Goal: Information Seeking & Learning: Compare options

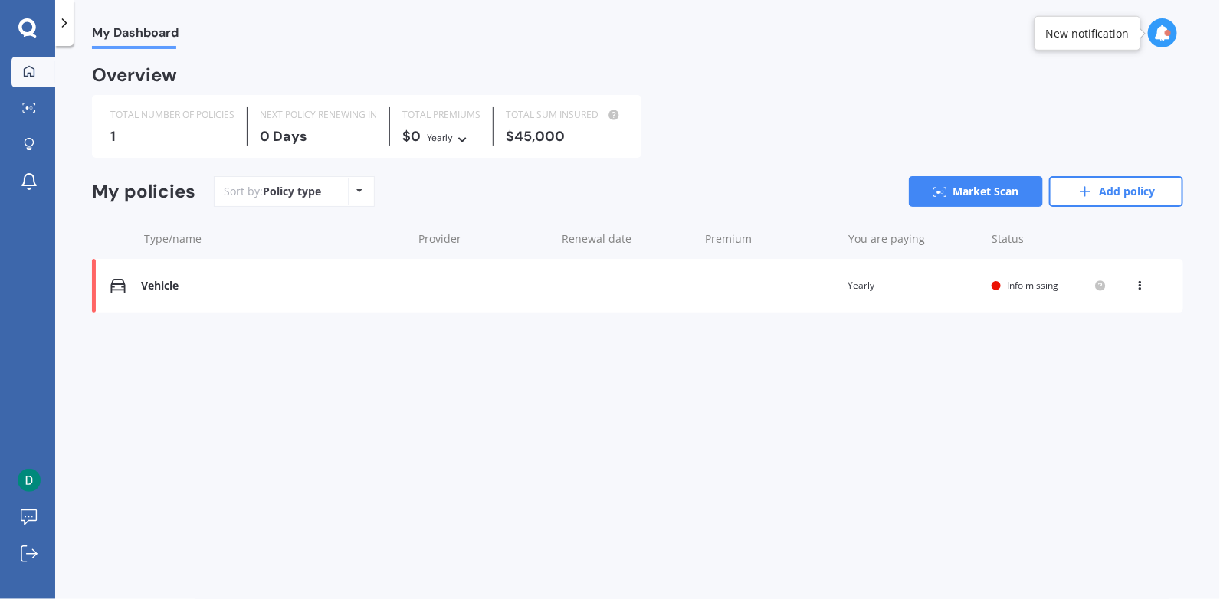
click at [163, 288] on div "Vehicle" at bounding box center [272, 286] width 263 height 13
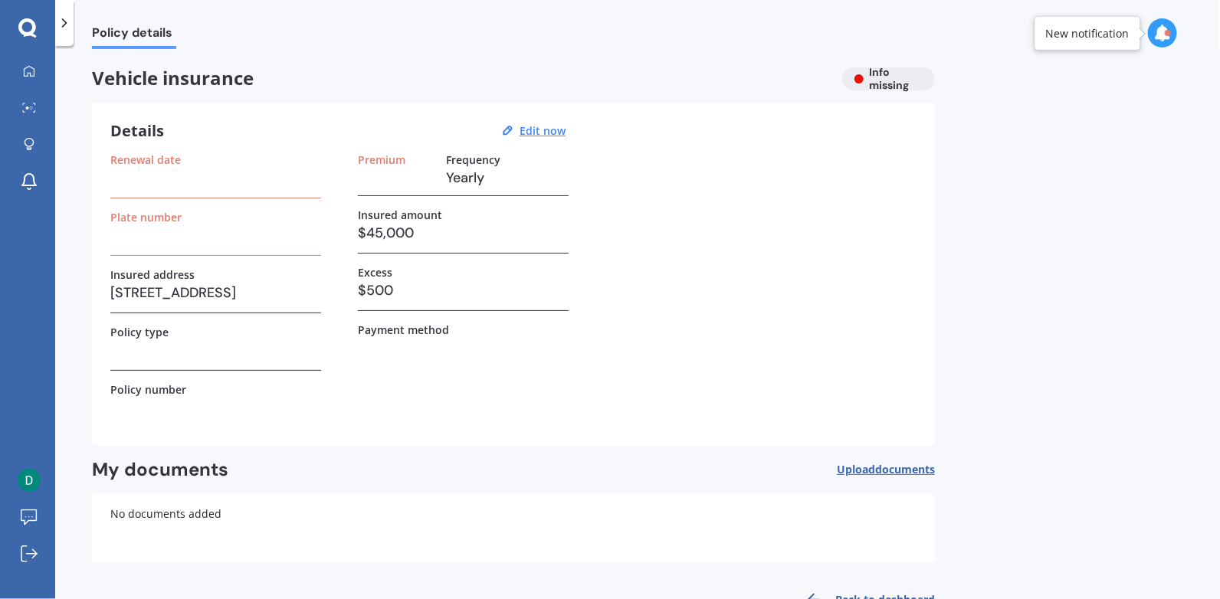
scroll to position [45, 0]
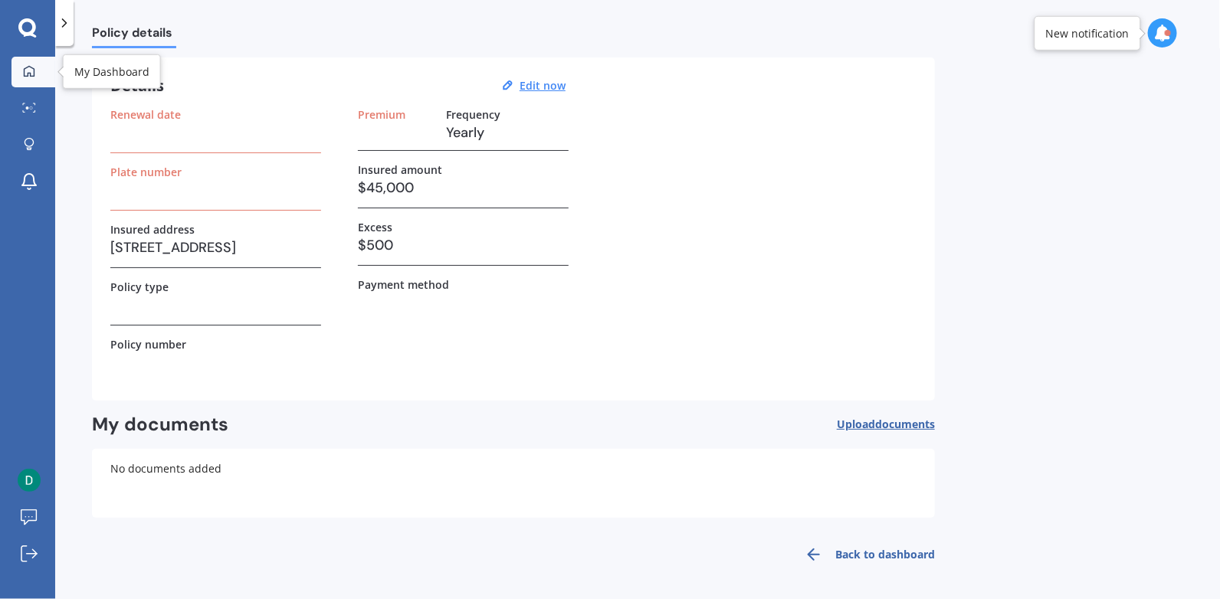
click at [24, 70] on icon at bounding box center [29, 70] width 11 height 11
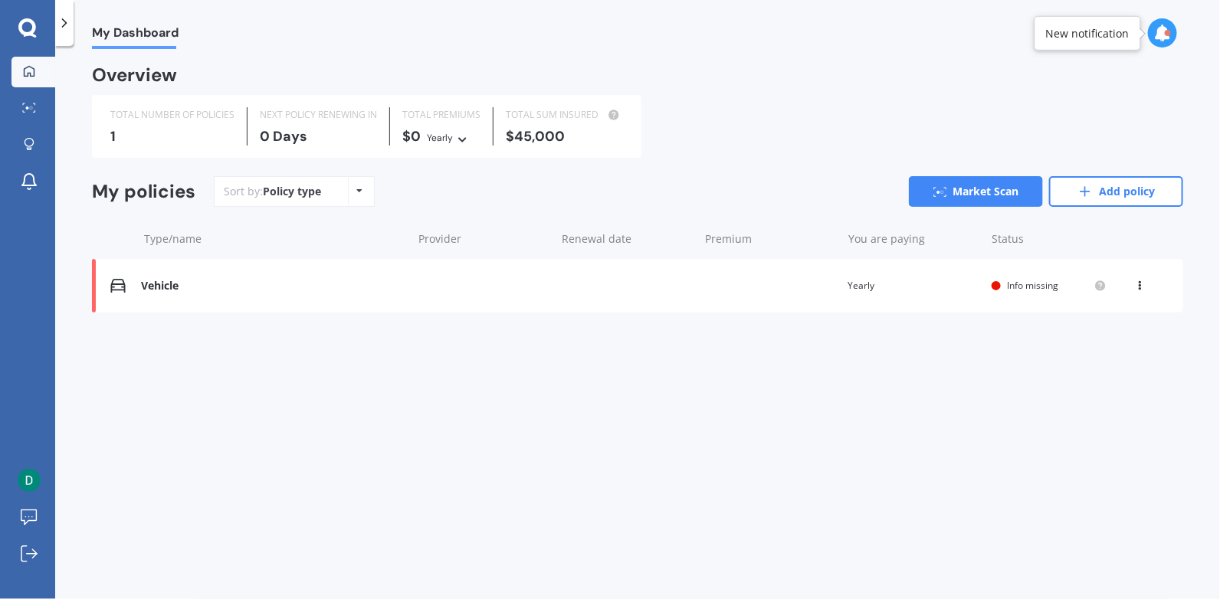
click at [160, 286] on div "Vehicle" at bounding box center [272, 286] width 263 height 13
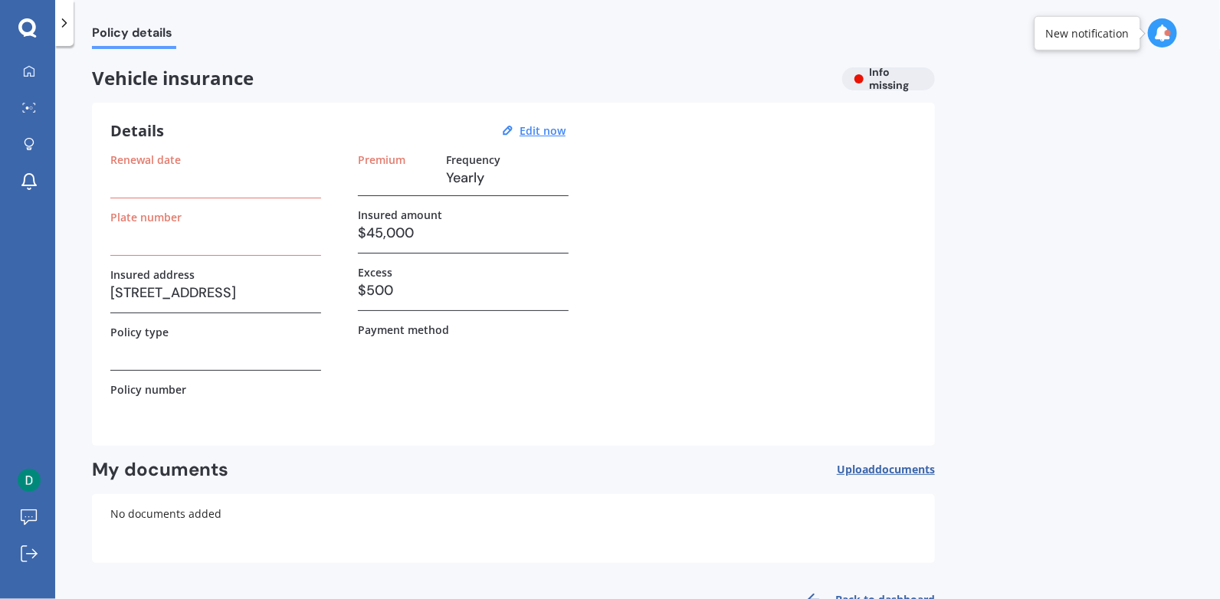
click at [129, 33] on span "Policy details" at bounding box center [134, 35] width 84 height 21
click at [28, 66] on icon at bounding box center [29, 70] width 11 height 11
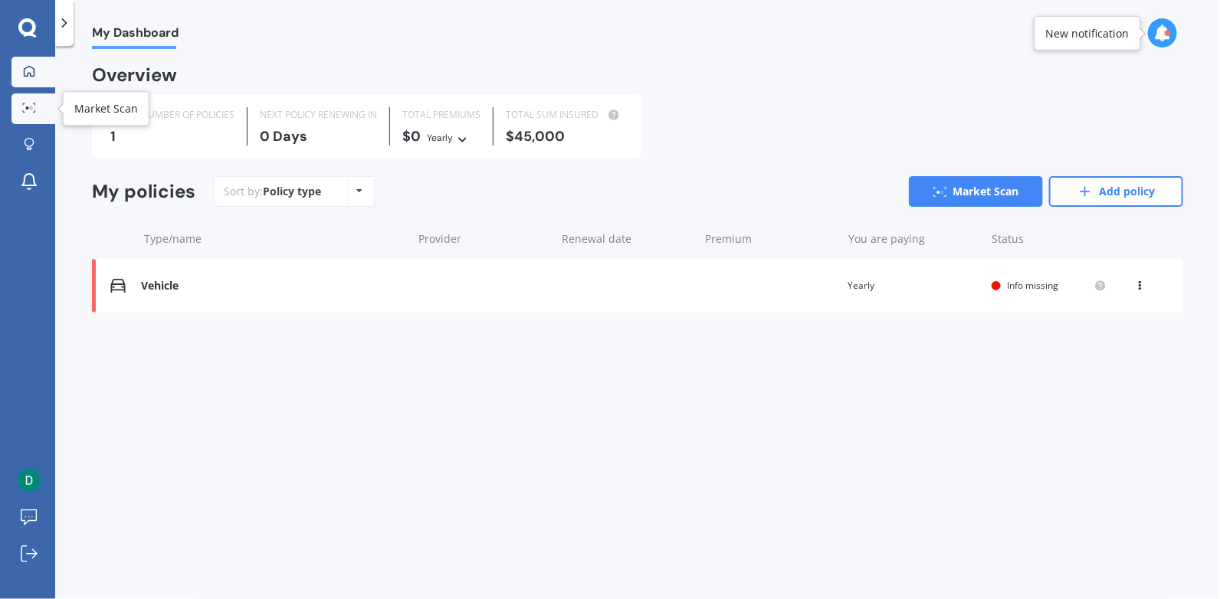
click at [20, 108] on div at bounding box center [29, 108] width 23 height 11
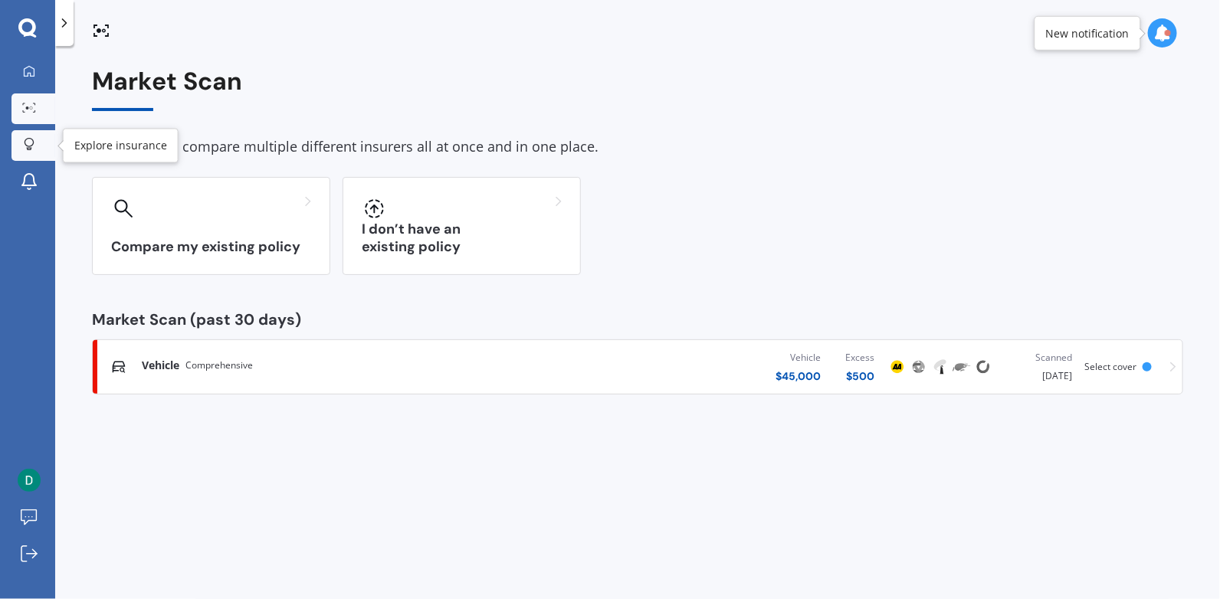
click at [28, 141] on icon at bounding box center [29, 144] width 11 height 13
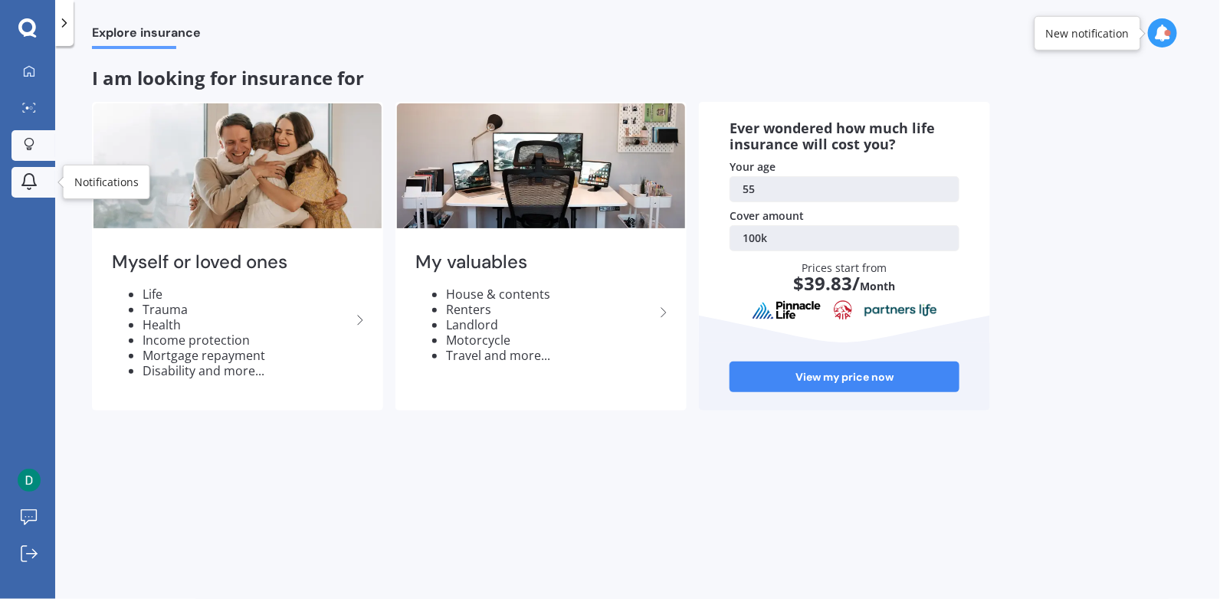
click at [31, 181] on icon at bounding box center [29, 181] width 18 height 18
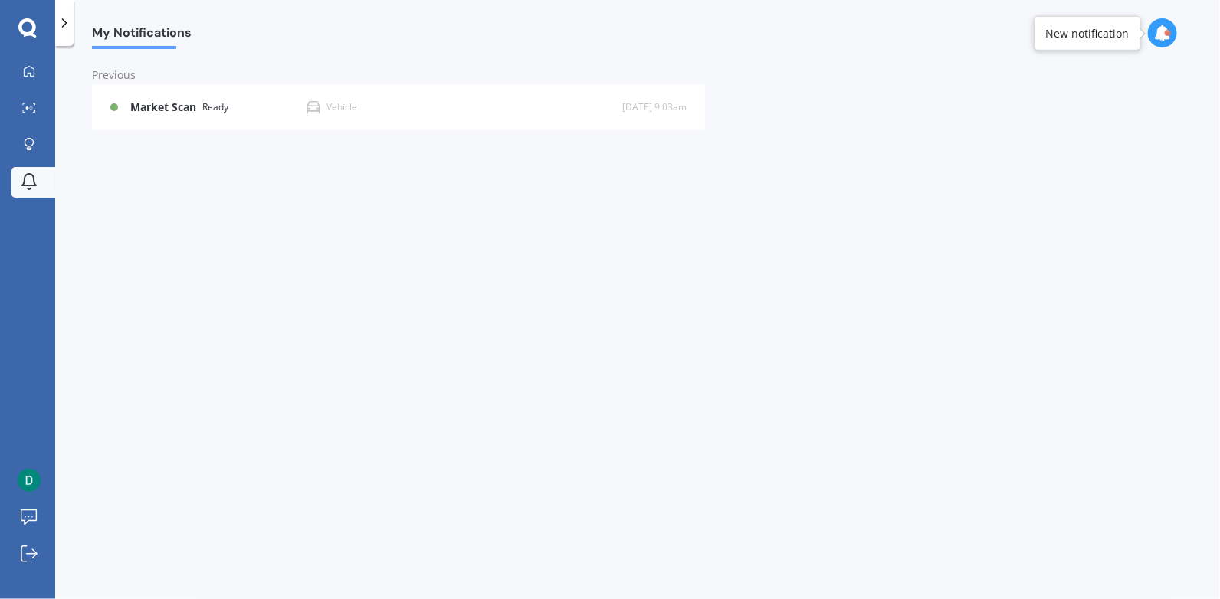
click at [21, 26] on icon at bounding box center [27, 27] width 18 height 18
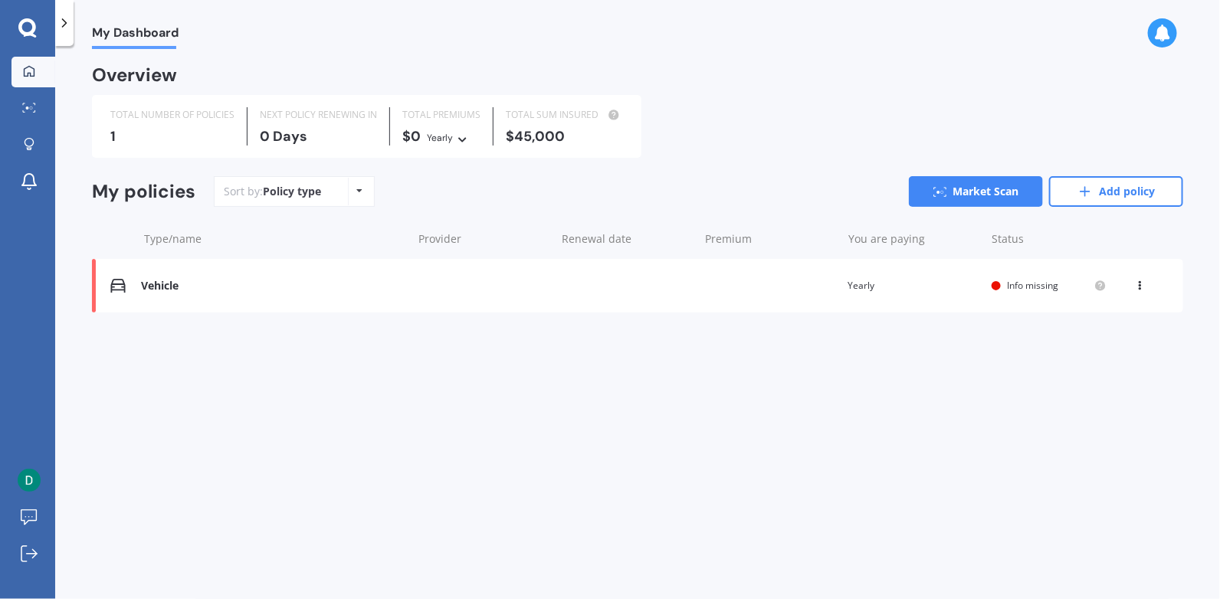
click at [63, 15] on icon at bounding box center [64, 22] width 15 height 15
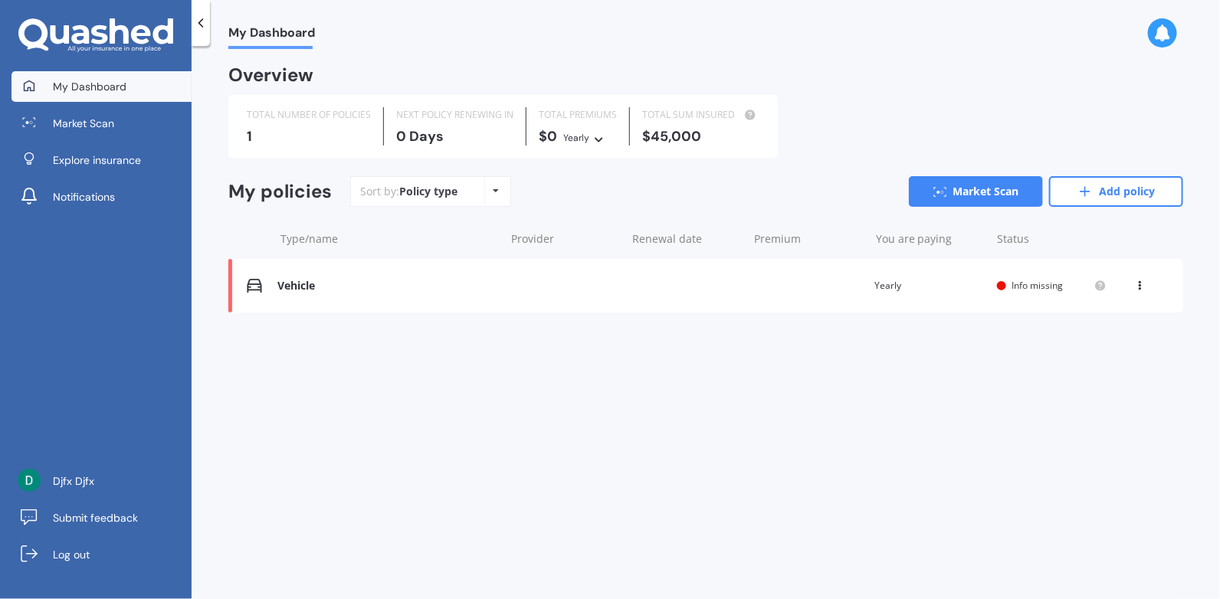
click at [201, 24] on icon at bounding box center [200, 22] width 15 height 15
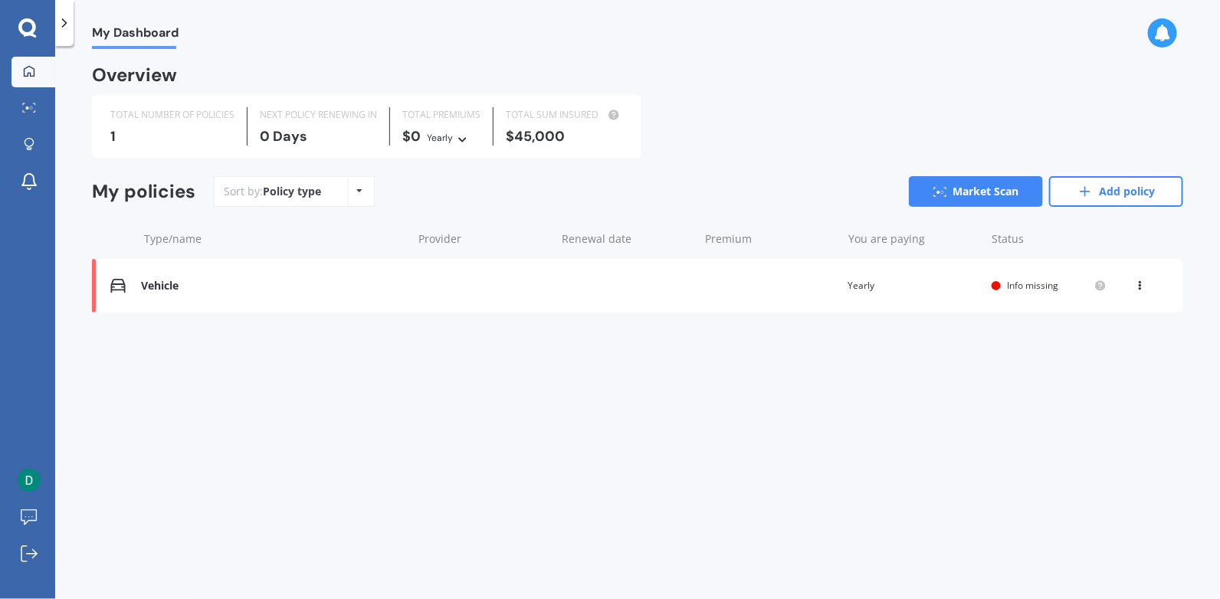
click at [65, 22] on polyline at bounding box center [65, 23] width 4 height 8
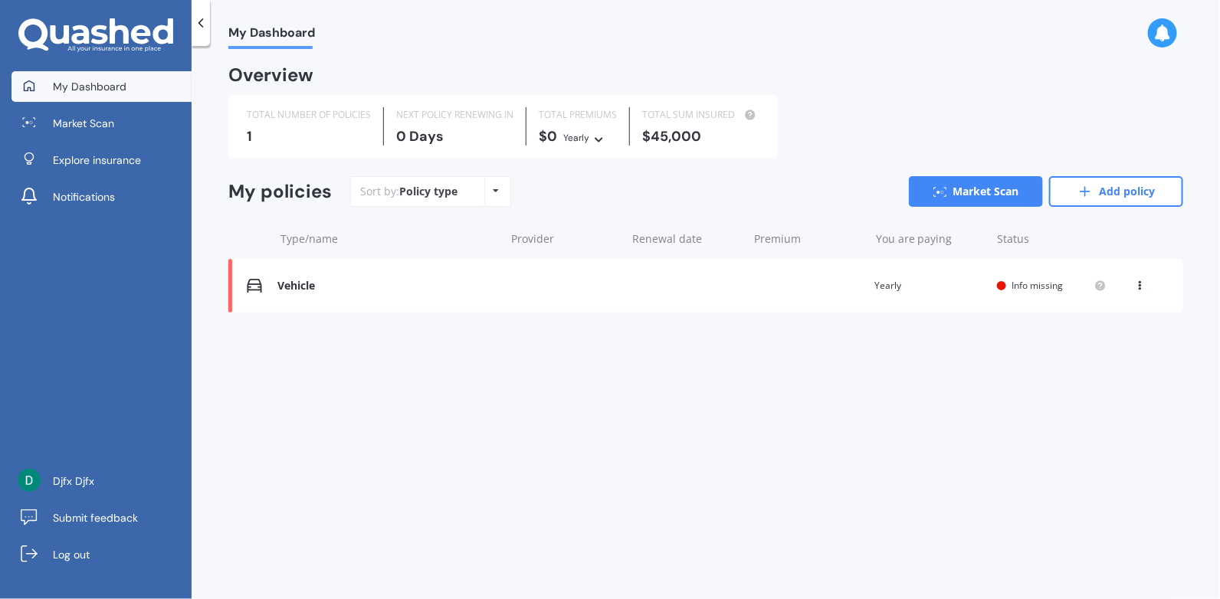
click at [288, 195] on div "My policies" at bounding box center [279, 192] width 103 height 22
click at [352, 132] on div "1" at bounding box center [309, 136] width 124 height 15
click at [984, 192] on link "Market Scan" at bounding box center [976, 191] width 134 height 31
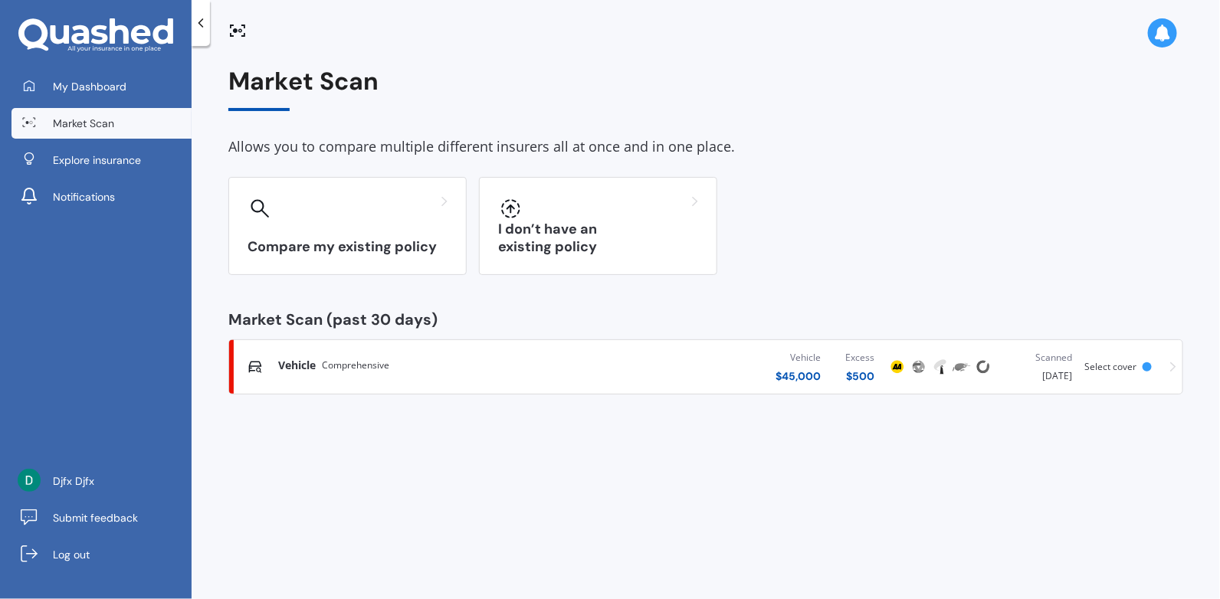
click at [294, 359] on span "Vehicle" at bounding box center [297, 365] width 38 height 15
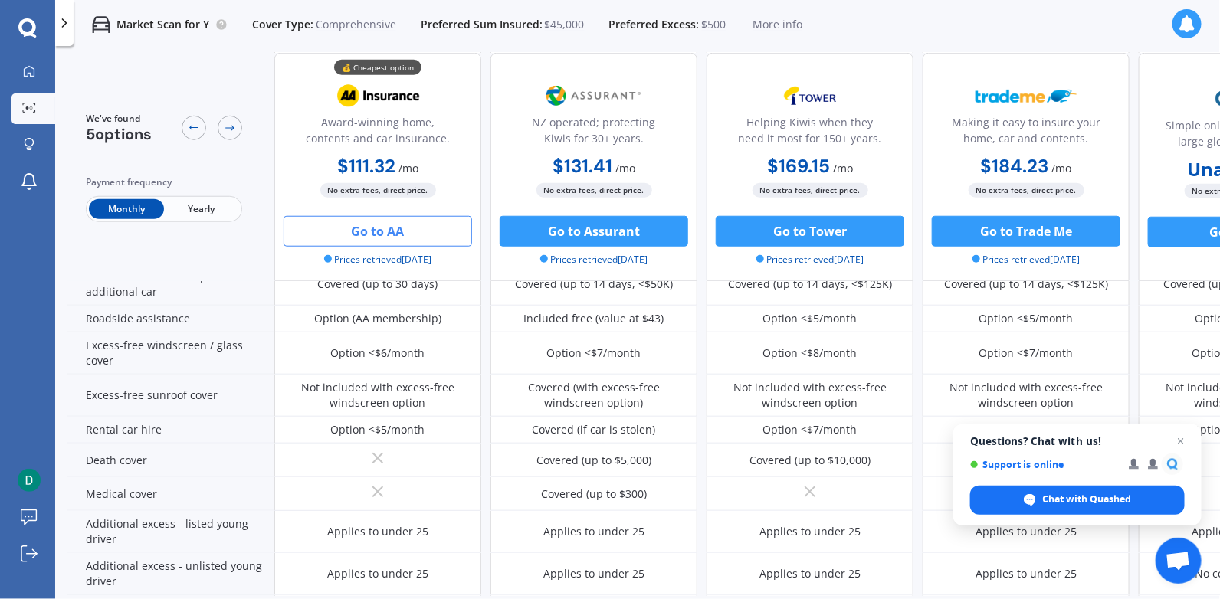
scroll to position [540, 0]
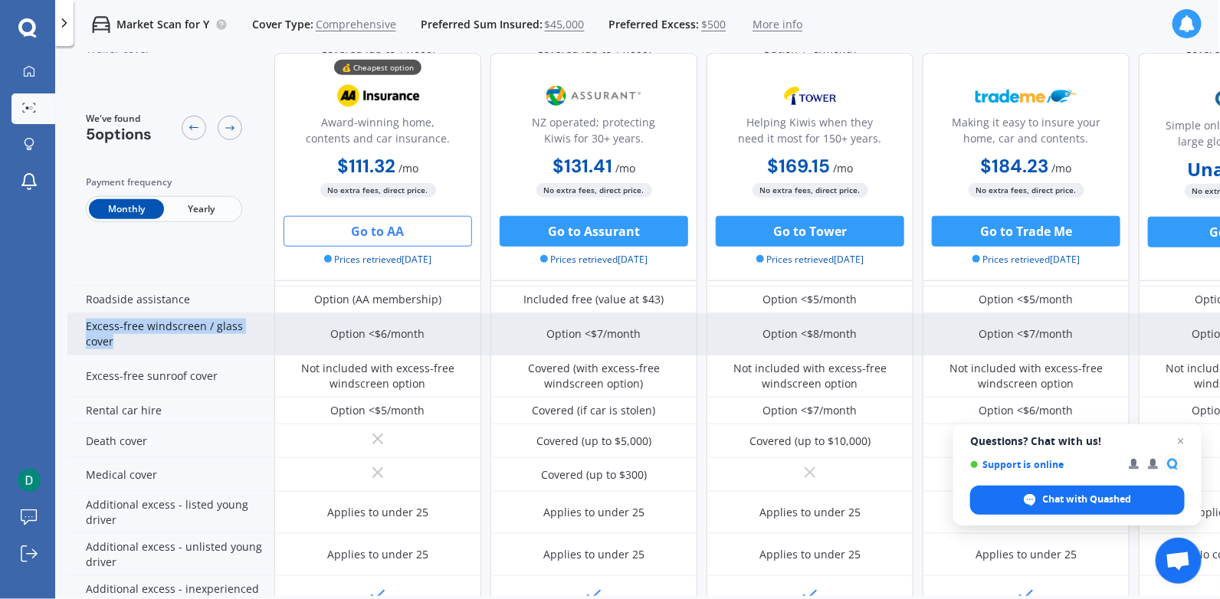
drag, startPoint x: 85, startPoint y: 323, endPoint x: 170, endPoint y: 342, distance: 87.3
click at [170, 342] on div "Excess-free windscreen / glass cover" at bounding box center [170, 334] width 207 height 42
copy div "Excess-free windscreen / glass cover"
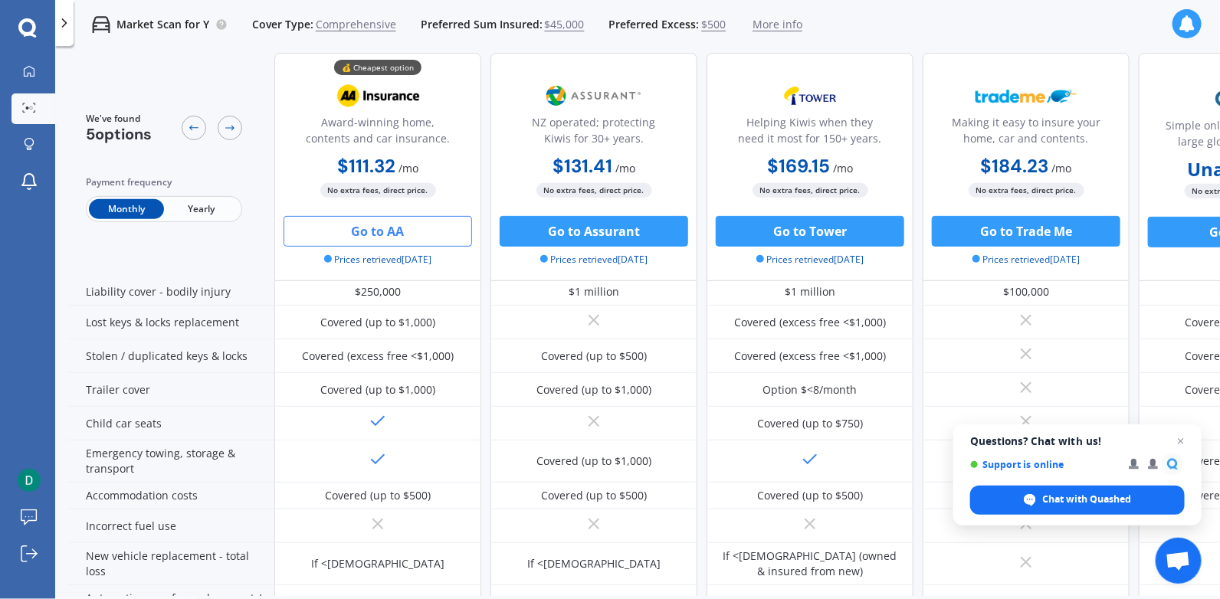
scroll to position [0, 0]
